Goal: Register for event/course

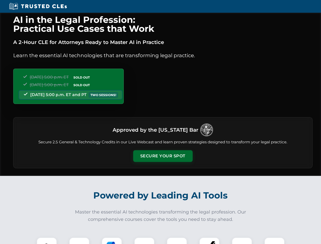
click at [162, 156] on button "Secure Your Spot" at bounding box center [162, 156] width 59 height 12
click at [47, 240] on img at bounding box center [46, 247] width 15 height 15
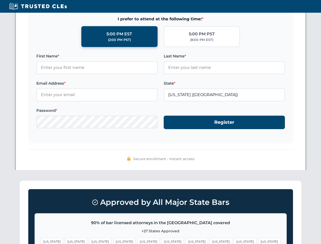
click at [186, 240] on span "[US_STATE]" at bounding box center [197, 241] width 22 height 7
click at [234, 240] on span "[US_STATE]" at bounding box center [245, 241] width 22 height 7
